Goal: Task Accomplishment & Management: Manage account settings

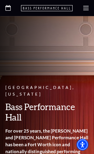
click at [83, 7] on icon at bounding box center [85, 7] width 5 height 5
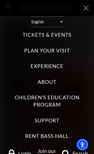
click at [59, 36] on label "Tickets & Events" at bounding box center [47, 34] width 49 height 7
click at [0, 0] on Events "Tickets & Events" at bounding box center [0, 0] width 0 height 0
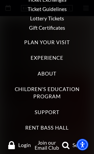
scroll to position [126, 0]
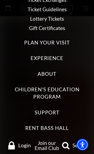
click at [24, 143] on span "Login" at bounding box center [24, 145] width 13 height 5
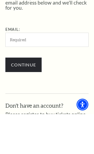
scroll to position [138, 0]
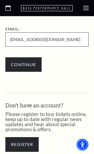
type input "RebeccaLynneRogers@gmail.com"
click at [23, 65] on input "Continue" at bounding box center [23, 64] width 36 height 15
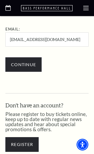
click at [30, 65] on input "Continue" at bounding box center [23, 64] width 36 height 15
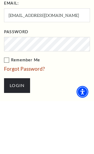
scroll to position [248, 0]
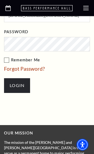
click at [21, 82] on input "Login" at bounding box center [17, 85] width 26 height 15
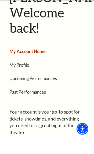
scroll to position [131, 0]
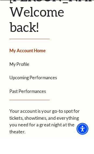
click at [45, 91] on link "Upcoming Performances" at bounding box center [32, 93] width 47 height 5
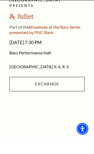
scroll to position [228, 0]
